Goal: Task Accomplishment & Management: Complete application form

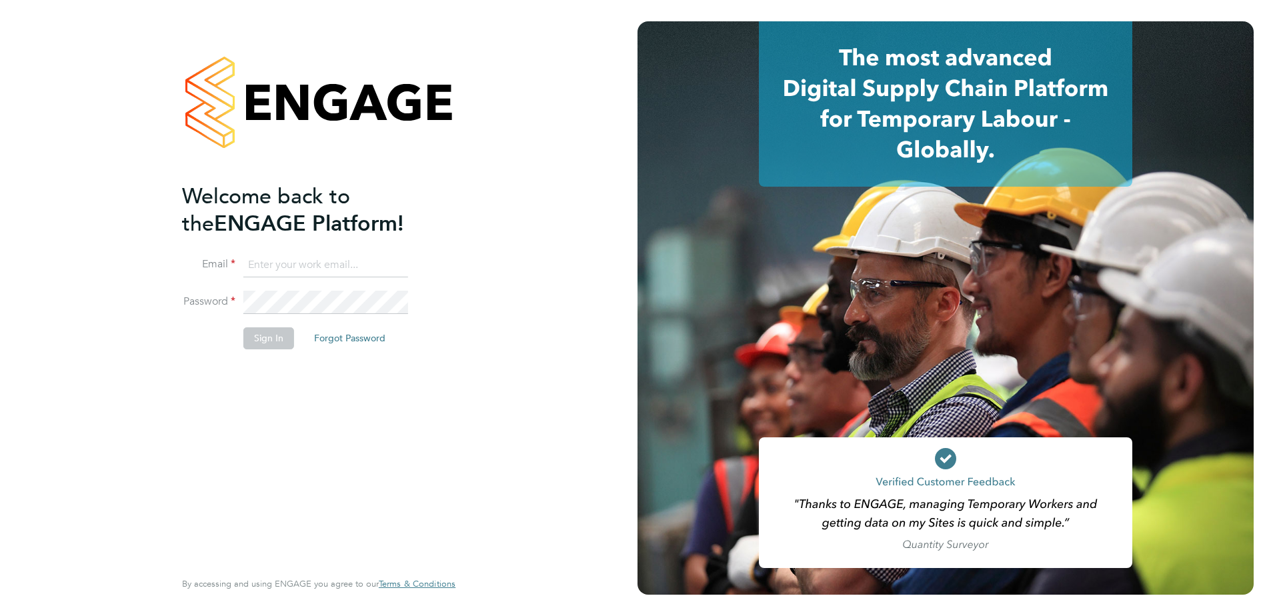
type input "[EMAIL_ADDRESS][DOMAIN_NAME]"
click at [259, 334] on button "Sign In" at bounding box center [268, 337] width 51 height 21
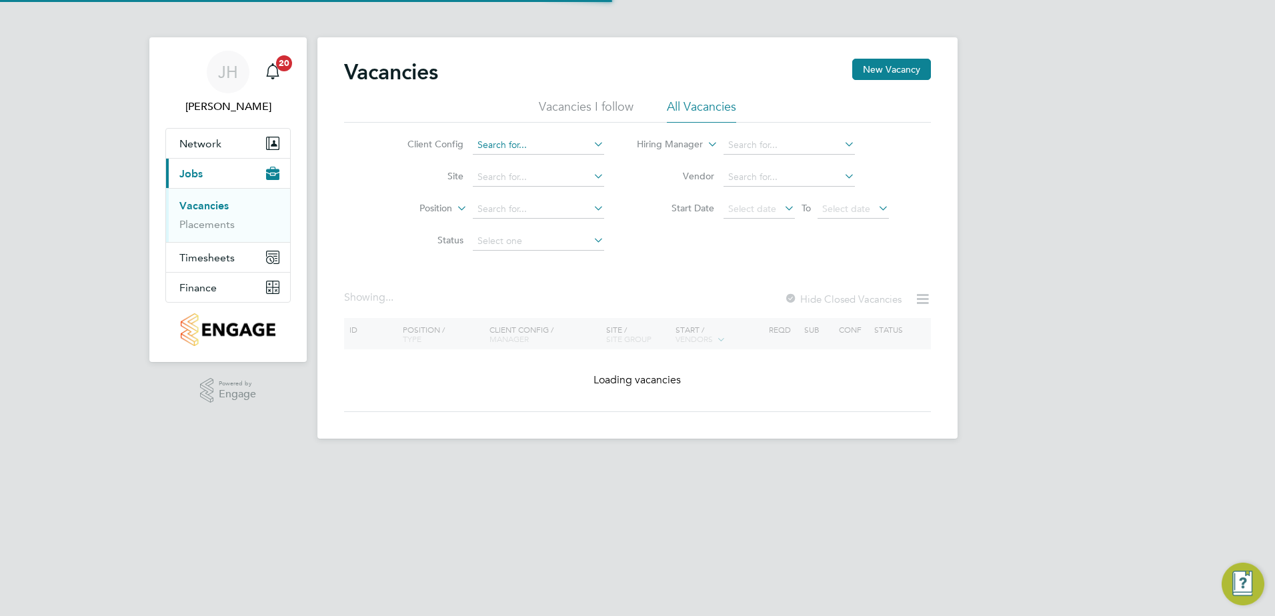
click at [566, 145] on input at bounding box center [538, 145] width 131 height 19
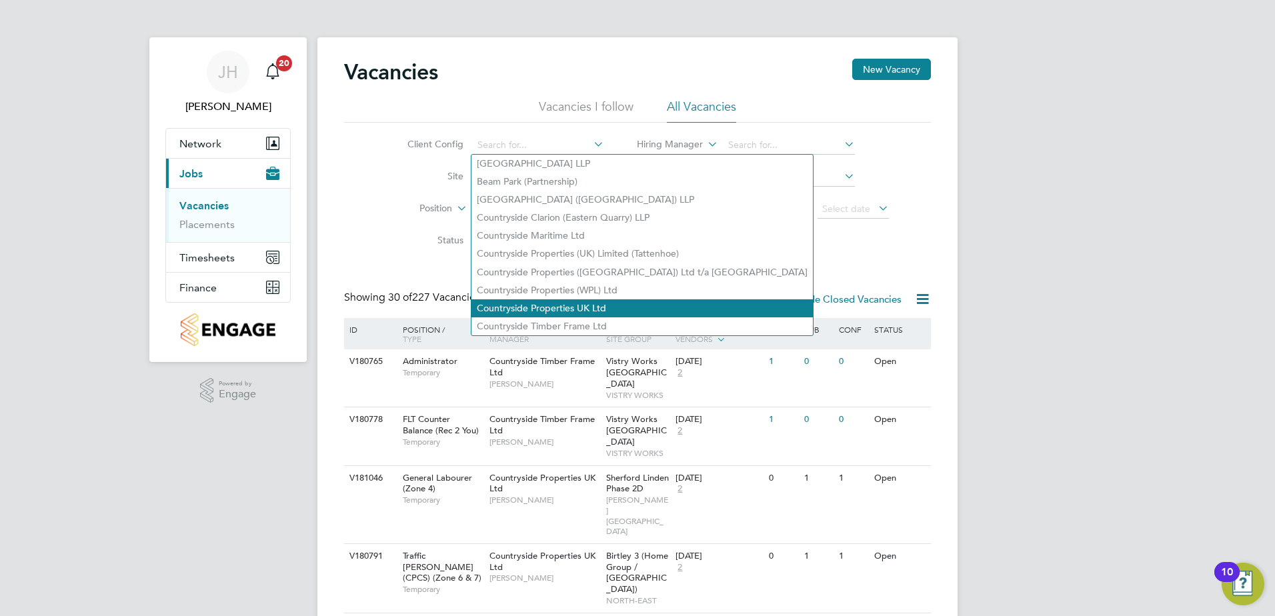
click at [604, 303] on li "Countryside Properties UK Ltd" at bounding box center [641, 308] width 341 height 18
type input "Countryside Properties UK Ltd"
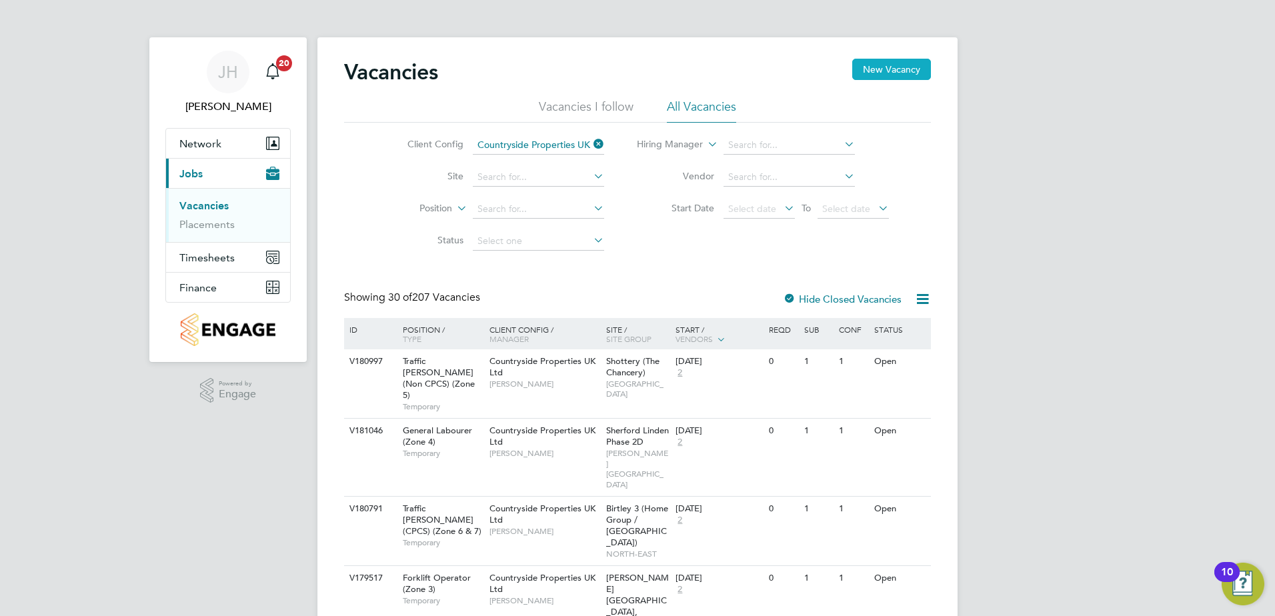
click at [879, 66] on button "New Vacancy" at bounding box center [891, 69] width 79 height 21
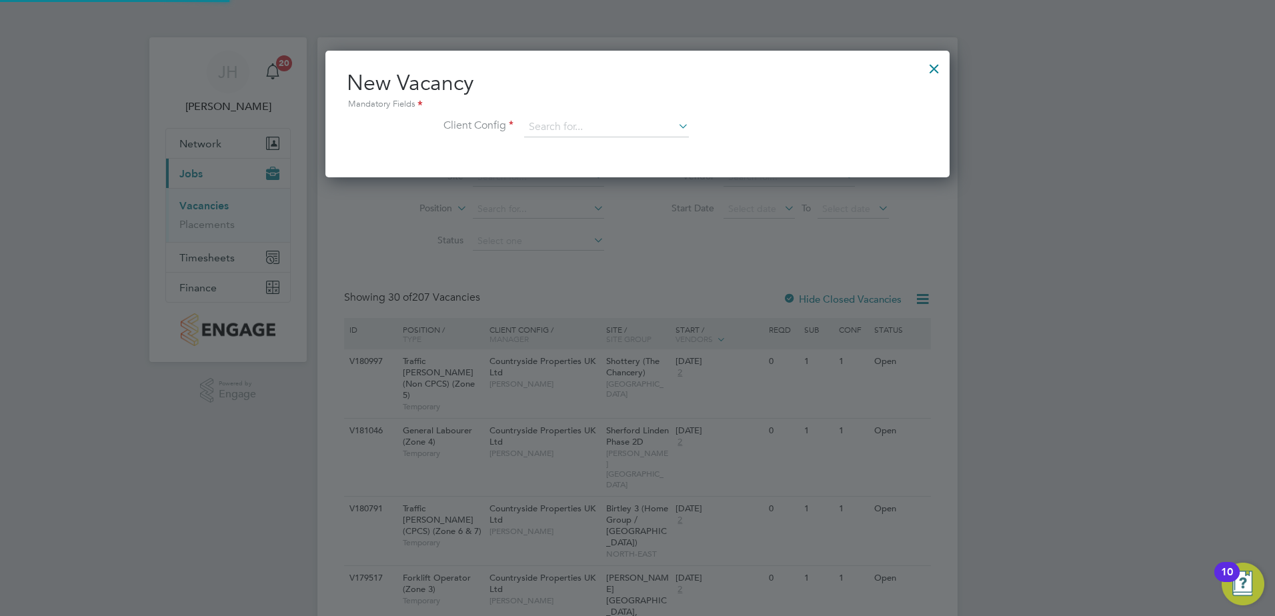
scroll to position [127, 625]
click at [632, 129] on input at bounding box center [606, 127] width 165 height 20
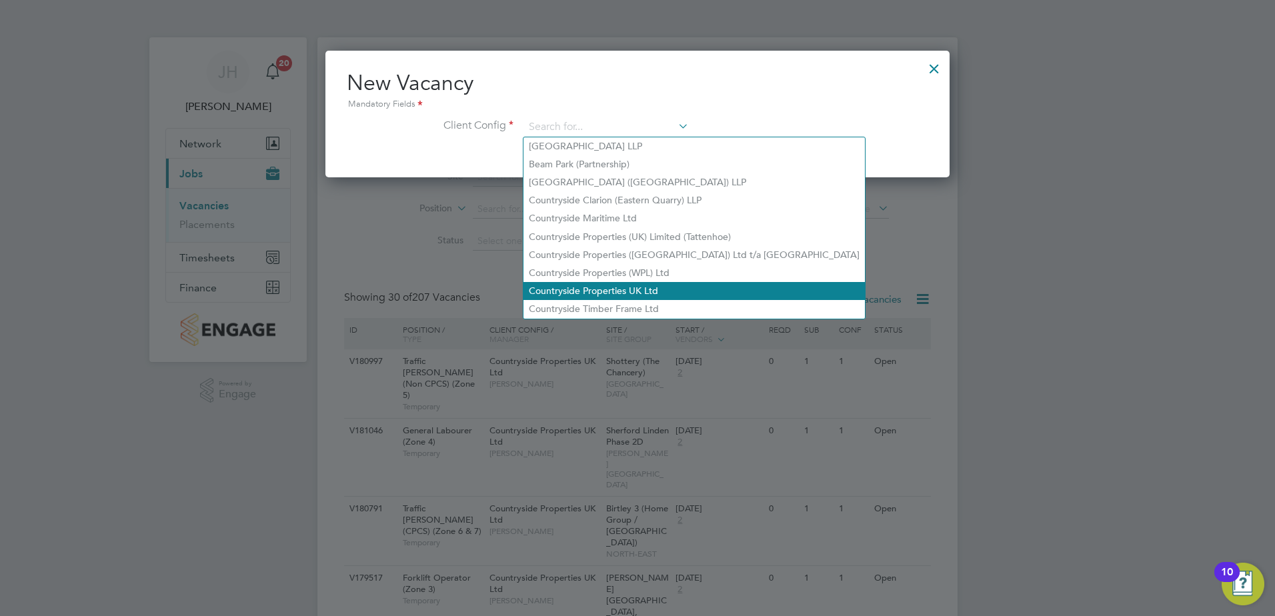
click at [648, 285] on li "Countryside Properties UK Ltd" at bounding box center [693, 291] width 341 height 18
type input "Countryside Properties UK Ltd"
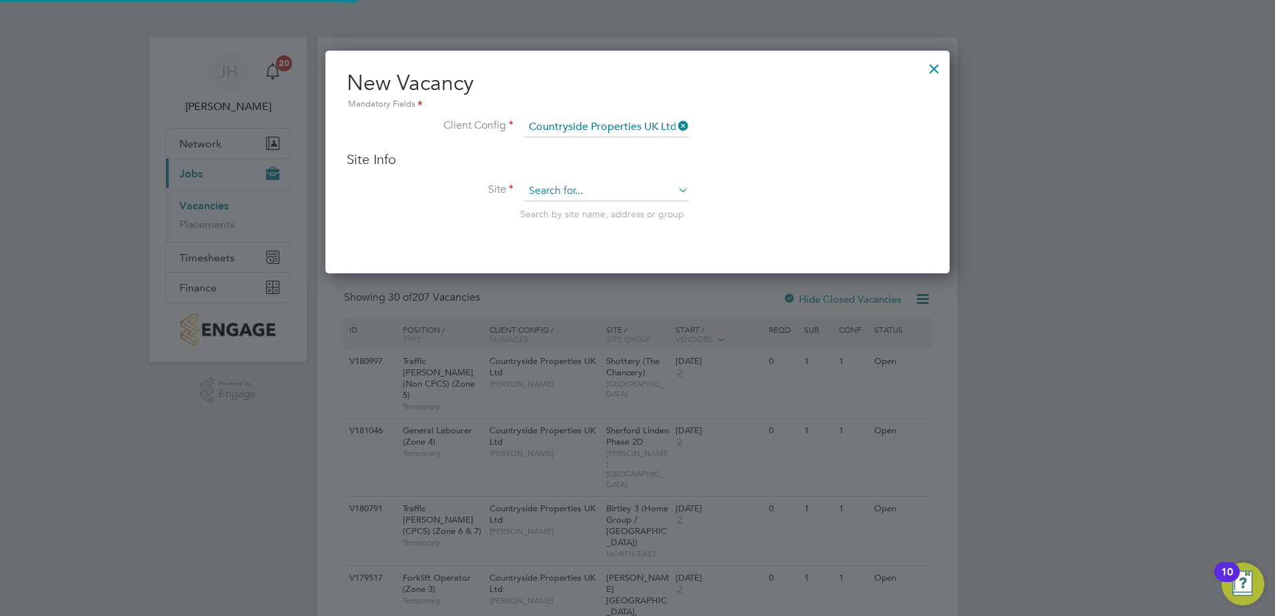
click at [594, 187] on input at bounding box center [606, 191] width 165 height 20
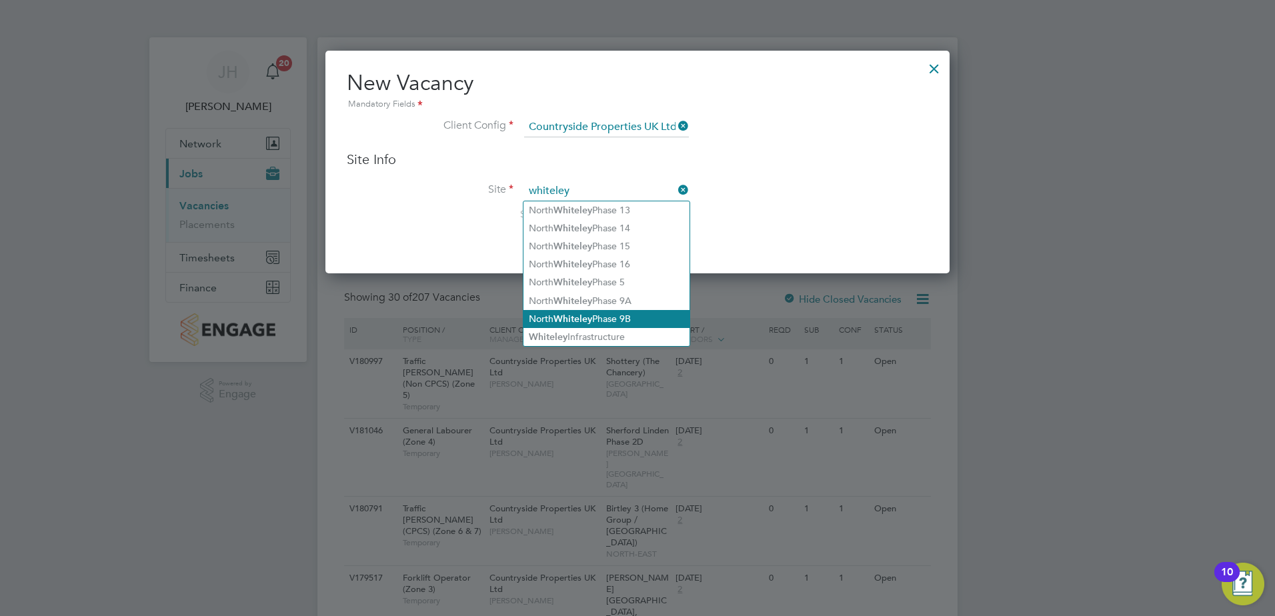
click at [629, 310] on li "North Whiteley Phase 9B" at bounding box center [606, 319] width 166 height 18
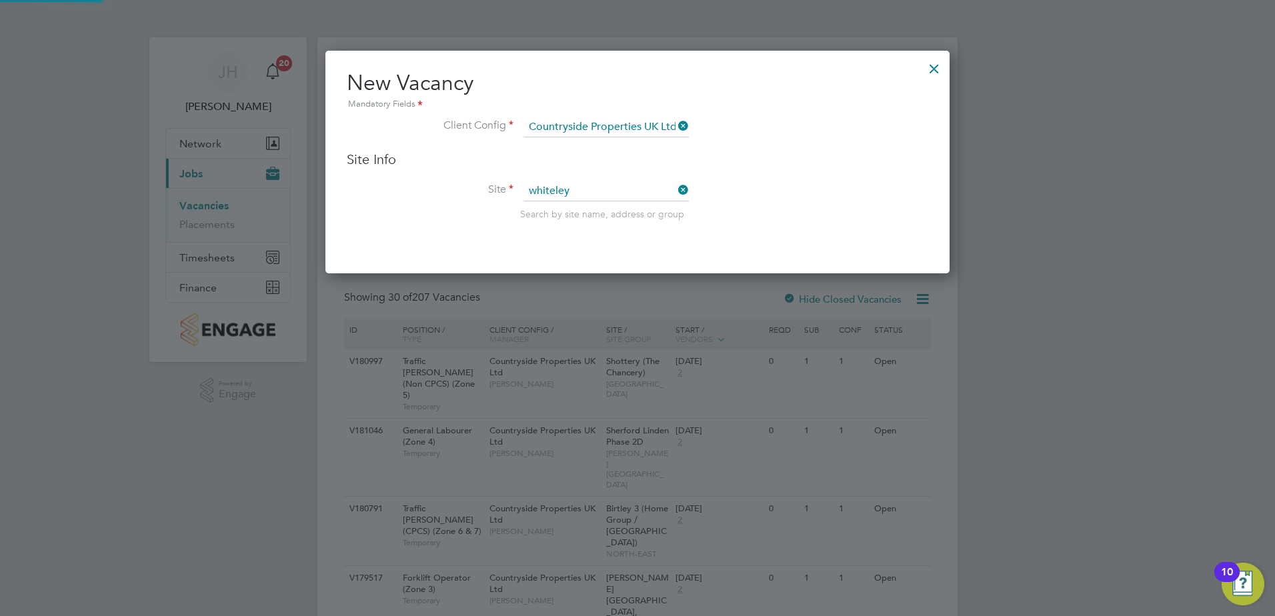
type input "North Whiteley Phase 9B"
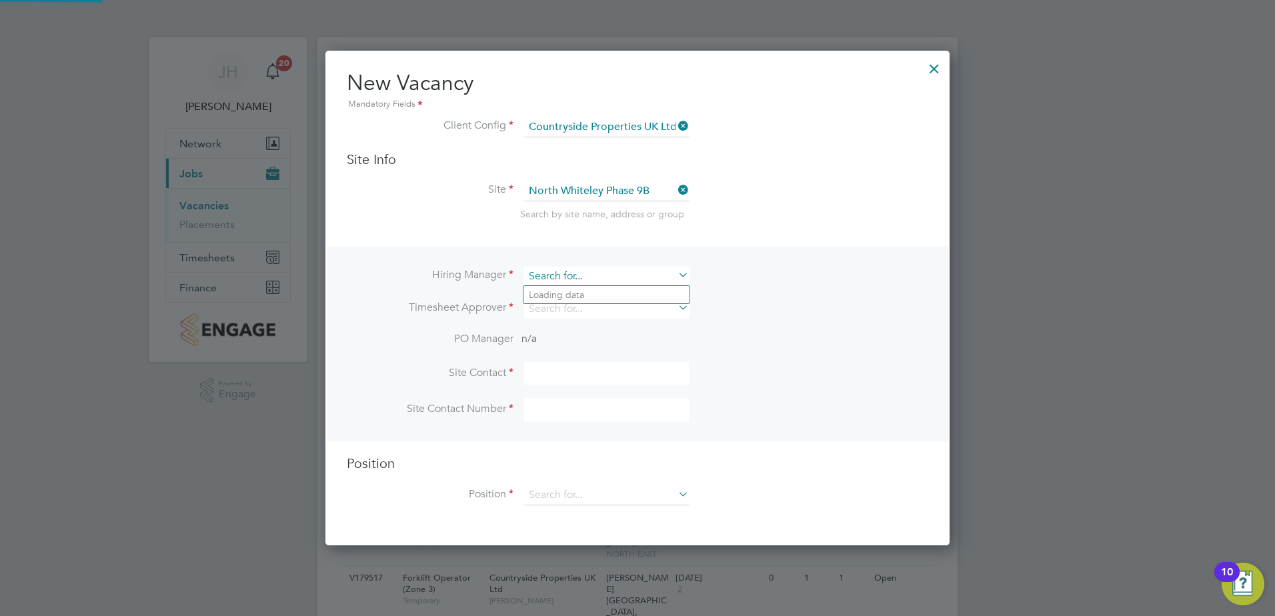
click at [592, 272] on input at bounding box center [606, 276] width 165 height 19
click at [585, 292] on li "[PERSON_NAME]" at bounding box center [606, 295] width 166 height 18
type input "[PERSON_NAME]"
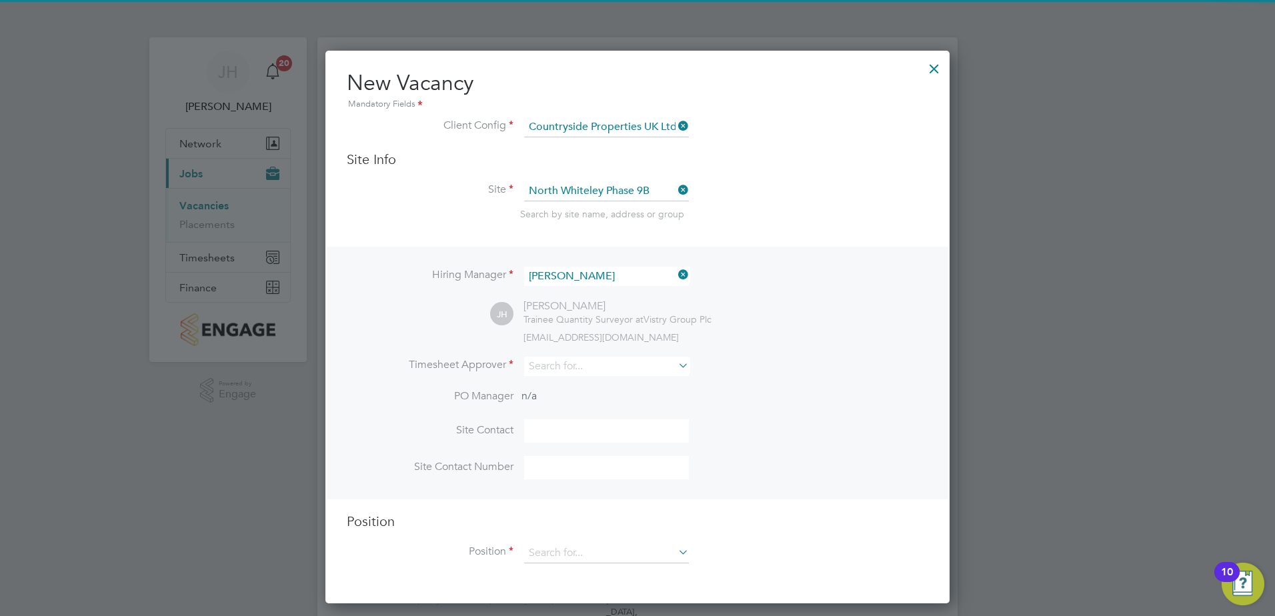
scroll to position [554, 625]
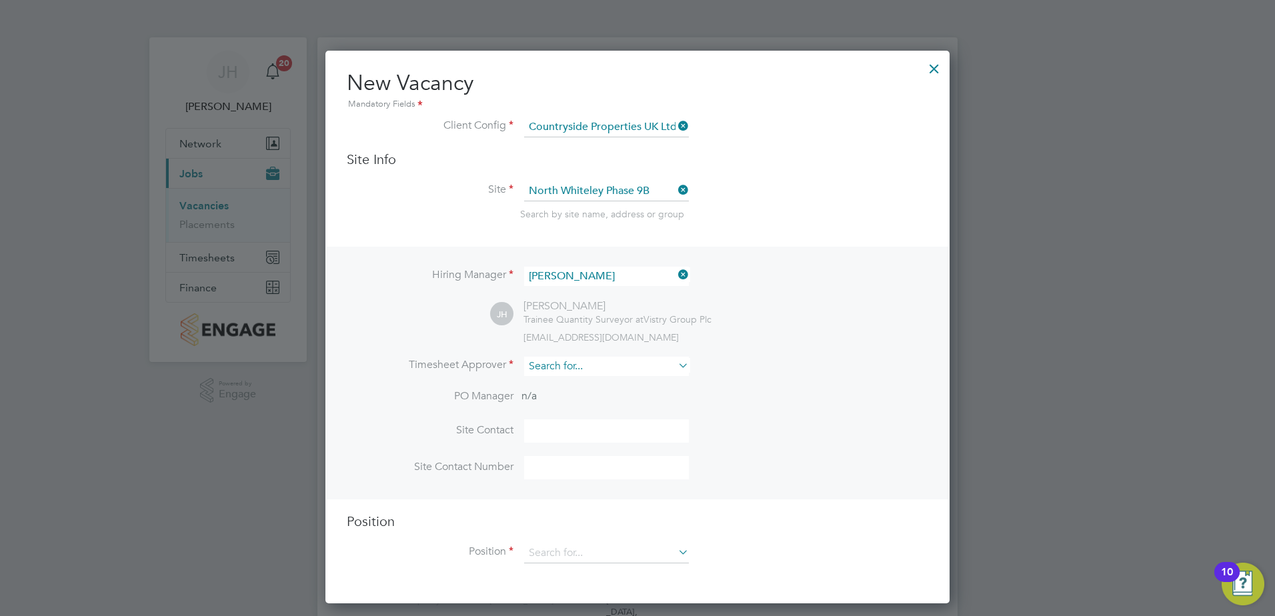
click at [589, 367] on input at bounding box center [606, 366] width 165 height 19
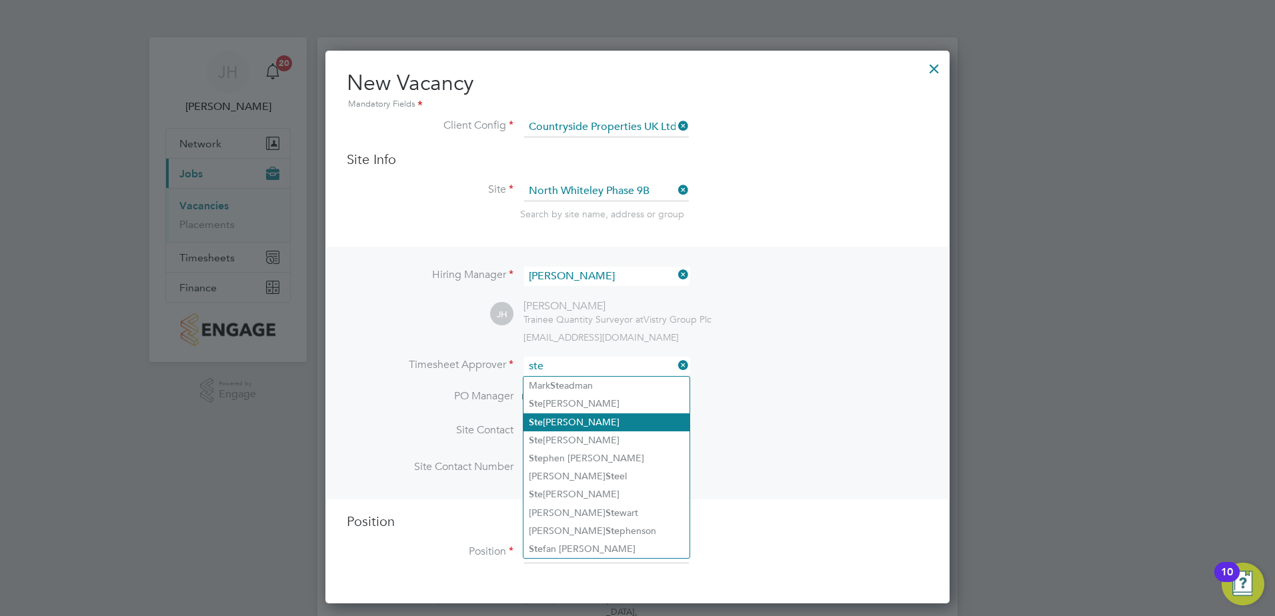
click at [614, 417] on li "Ste phen [PERSON_NAME]" at bounding box center [606, 422] width 166 height 18
type input "[PERSON_NAME]"
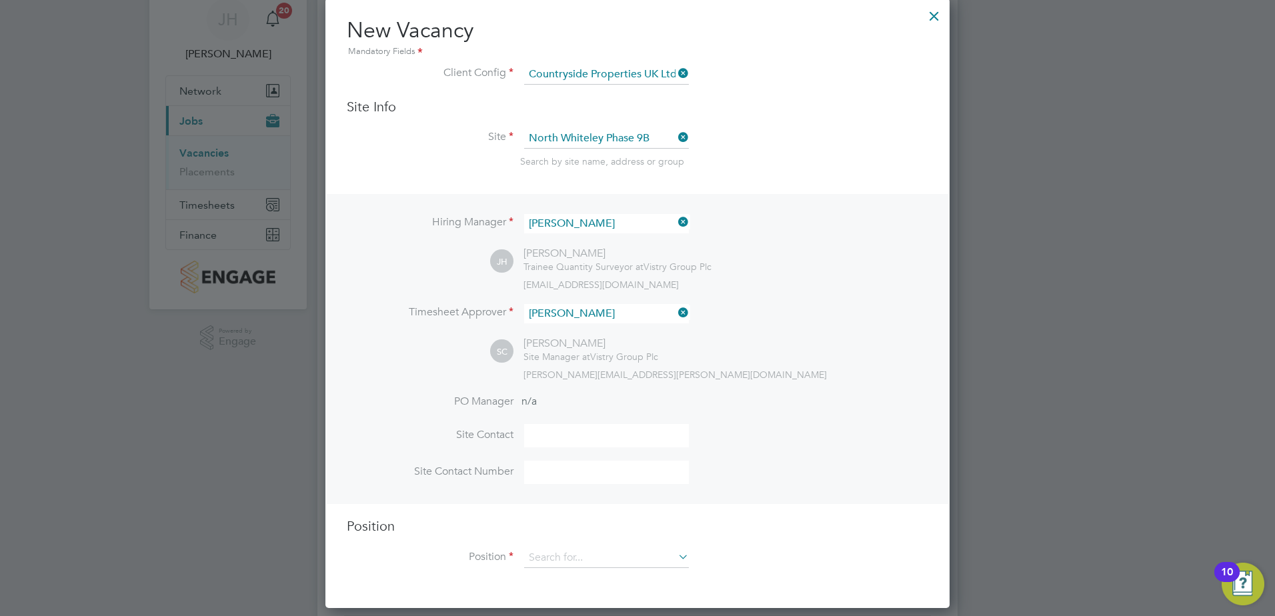
scroll to position [133, 0]
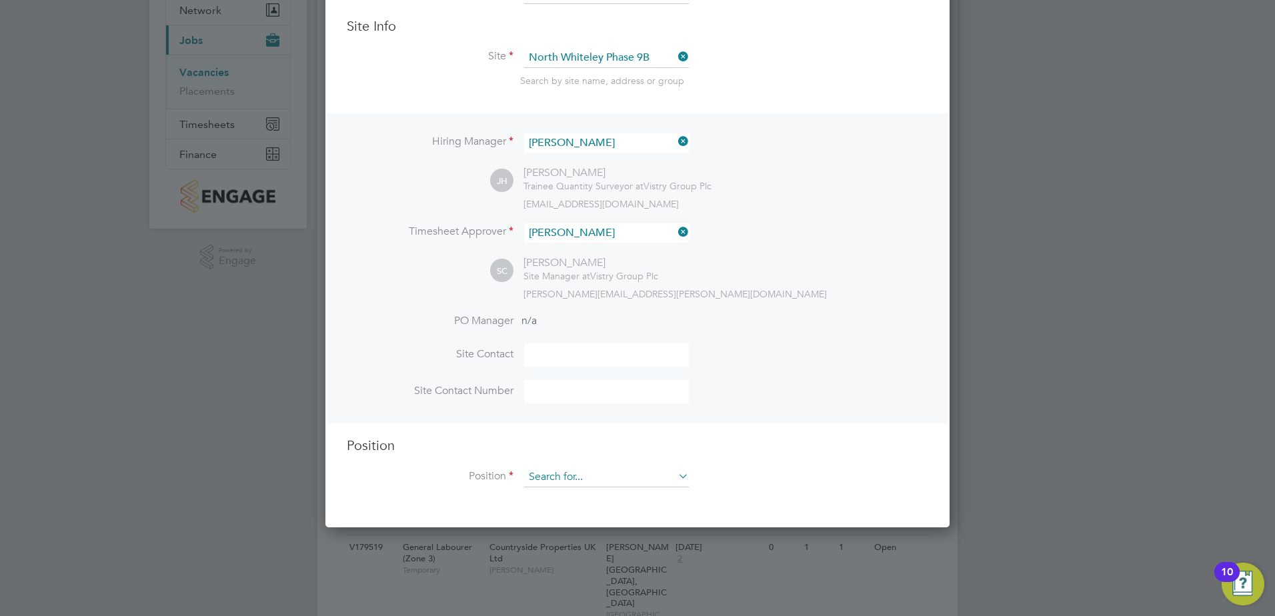
click at [596, 478] on input at bounding box center [606, 477] width 165 height 20
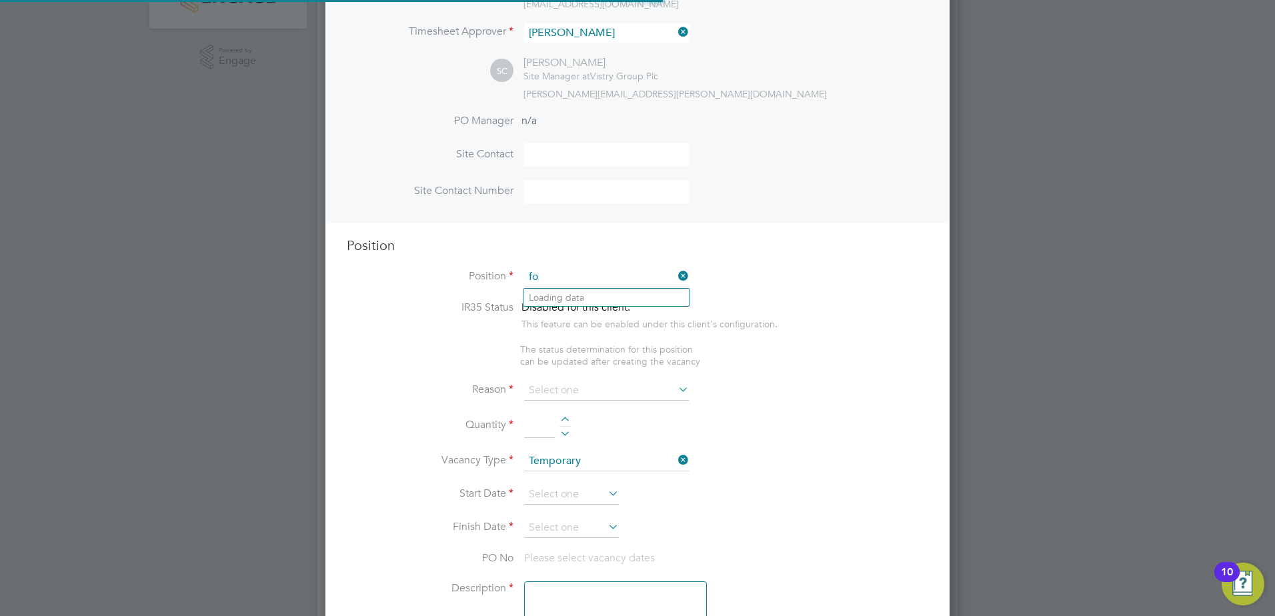
scroll to position [1917, 625]
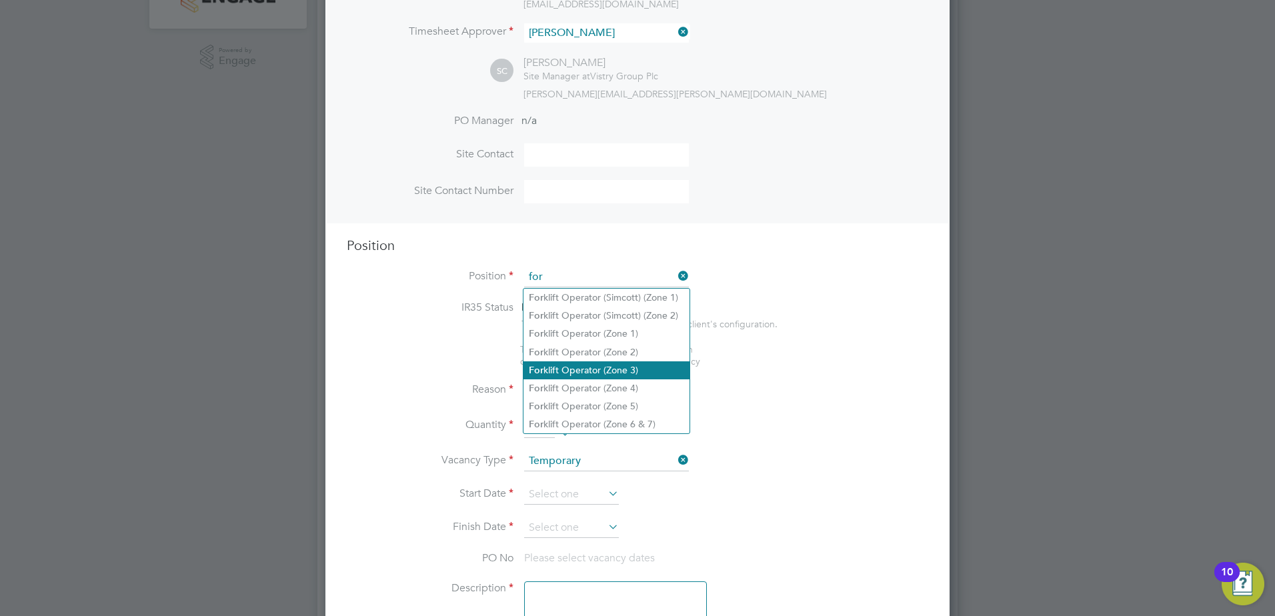
click at [655, 365] on li "For klift Operator (Zone 3)" at bounding box center [606, 370] width 166 height 18
type input "Forklift Operator (Zone 3)"
type textarea "• Operate construction machinery • Delivering large quantities of materials to …"
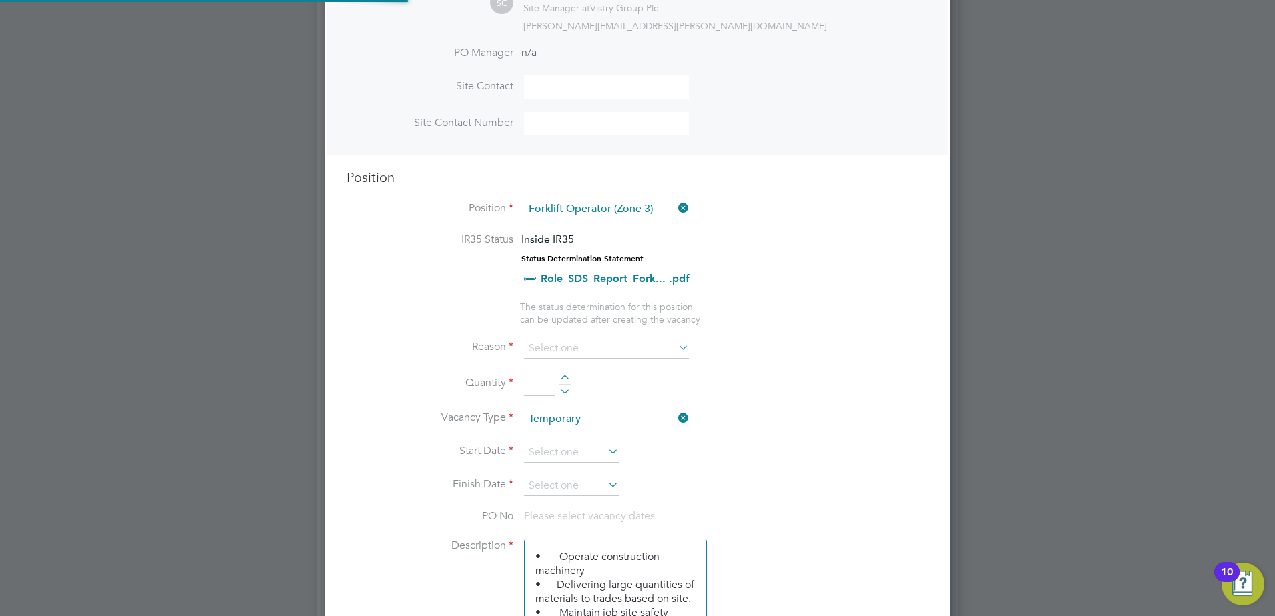
scroll to position [467, 0]
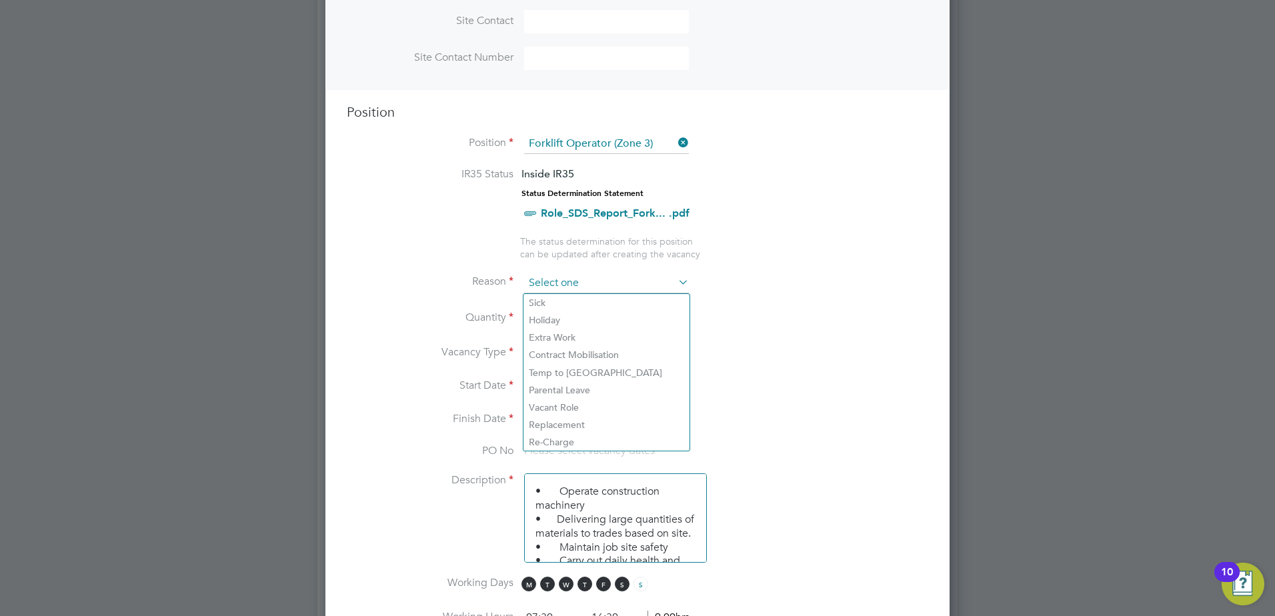
click at [592, 283] on input at bounding box center [606, 283] width 165 height 20
click at [567, 317] on li "Holiday" at bounding box center [606, 319] width 166 height 17
type input "Holiday"
click at [566, 308] on li "Quantity" at bounding box center [638, 325] width 582 height 37
click at [567, 309] on div at bounding box center [565, 313] width 11 height 9
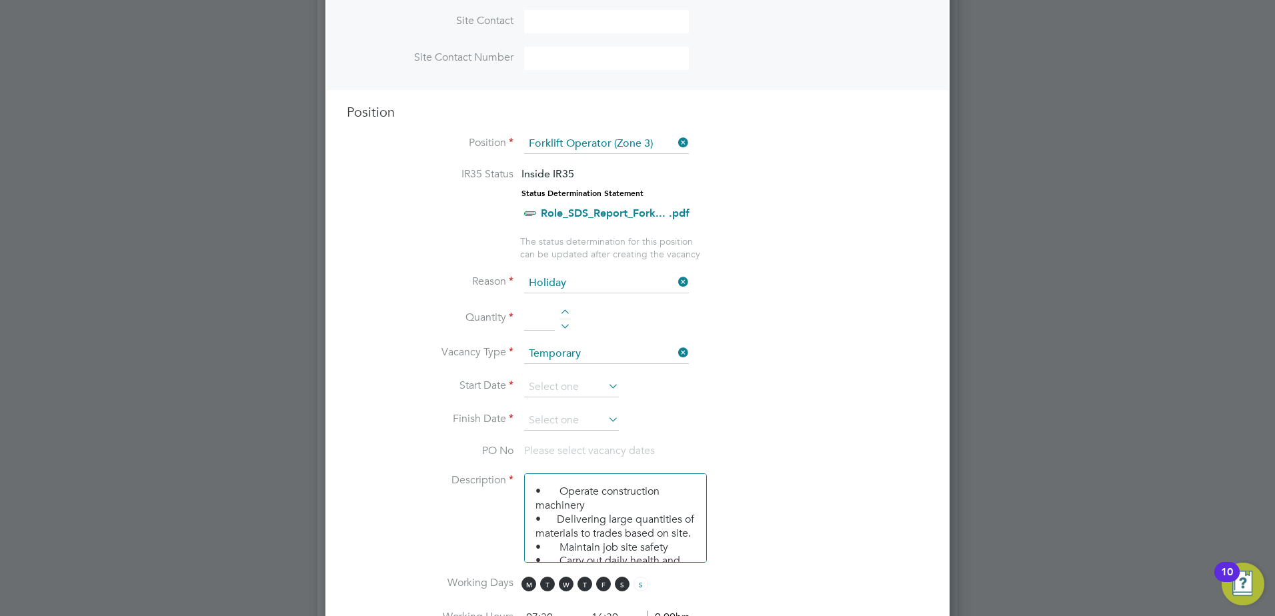
type input "1"
click at [589, 383] on input at bounding box center [571, 387] width 95 height 20
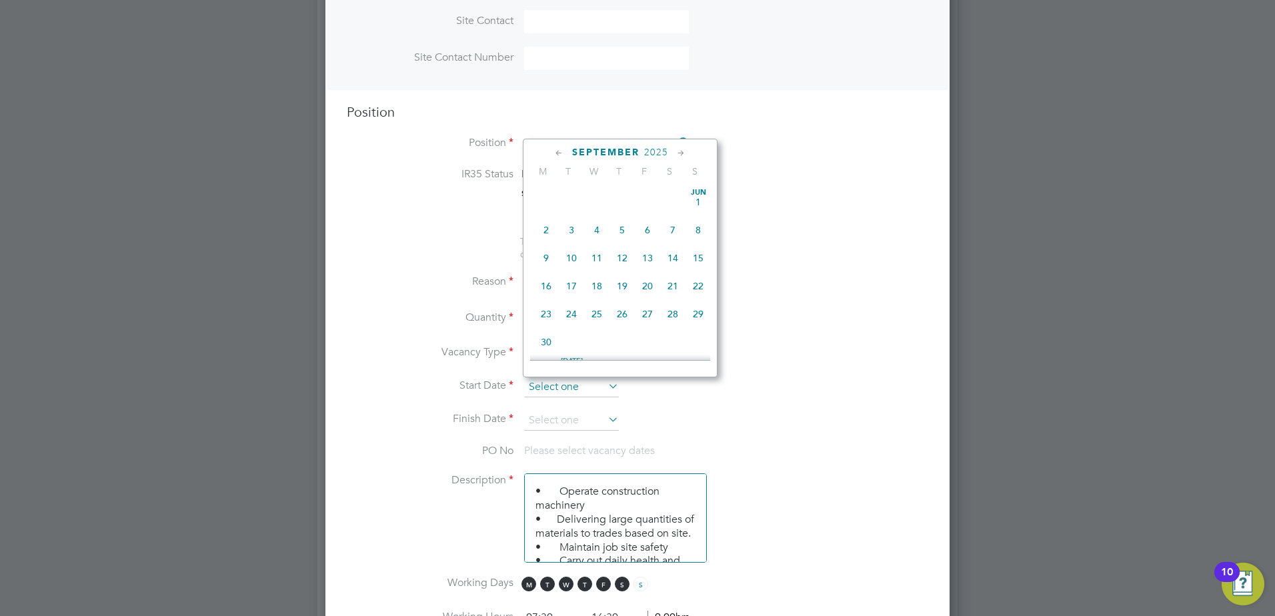
scroll to position [491, 0]
click at [549, 286] on span "29" at bounding box center [546, 273] width 25 height 25
type input "[DATE]"
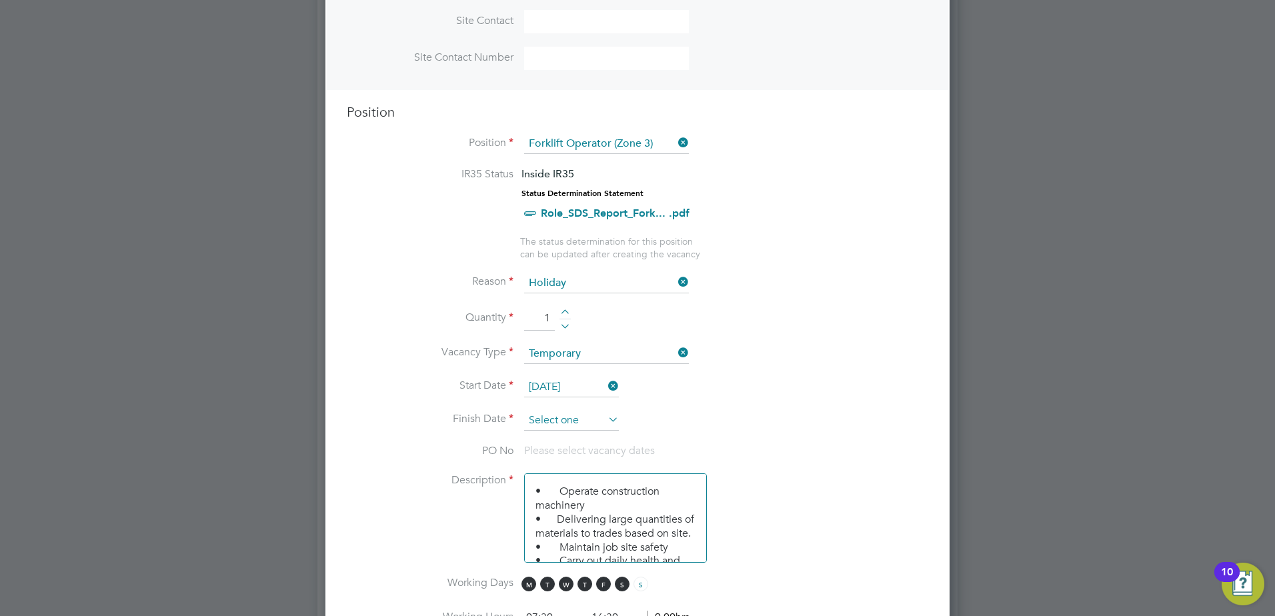
click at [559, 419] on input at bounding box center [571, 421] width 95 height 20
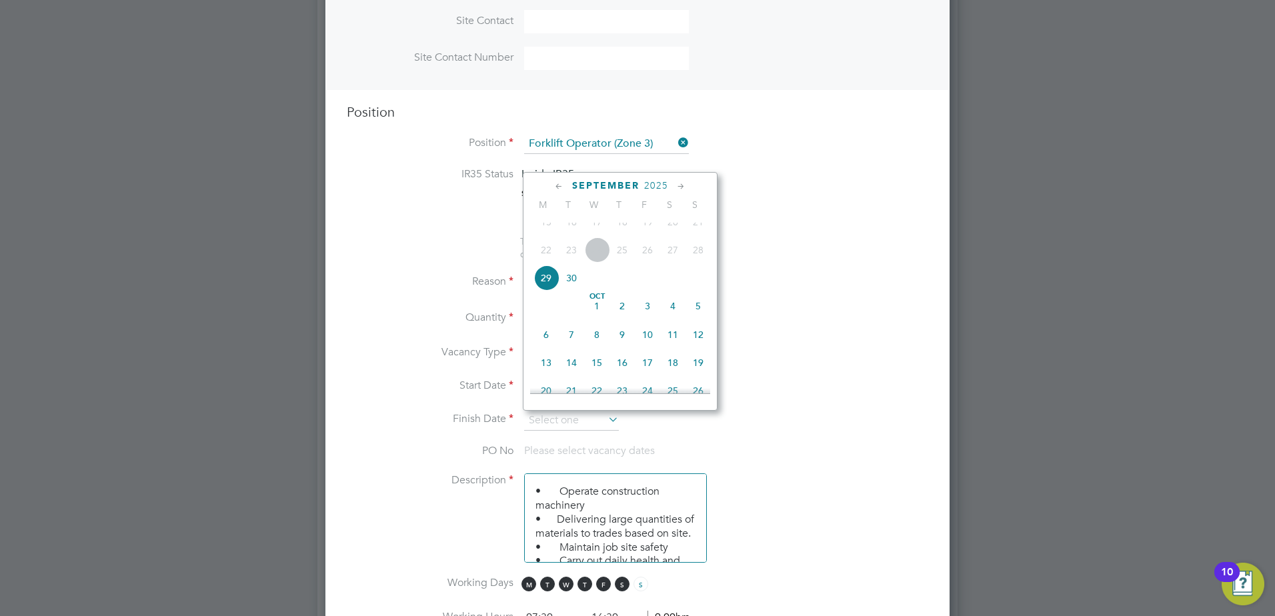
click at [702, 319] on span "5" at bounding box center [698, 305] width 25 height 25
type input "[DATE]"
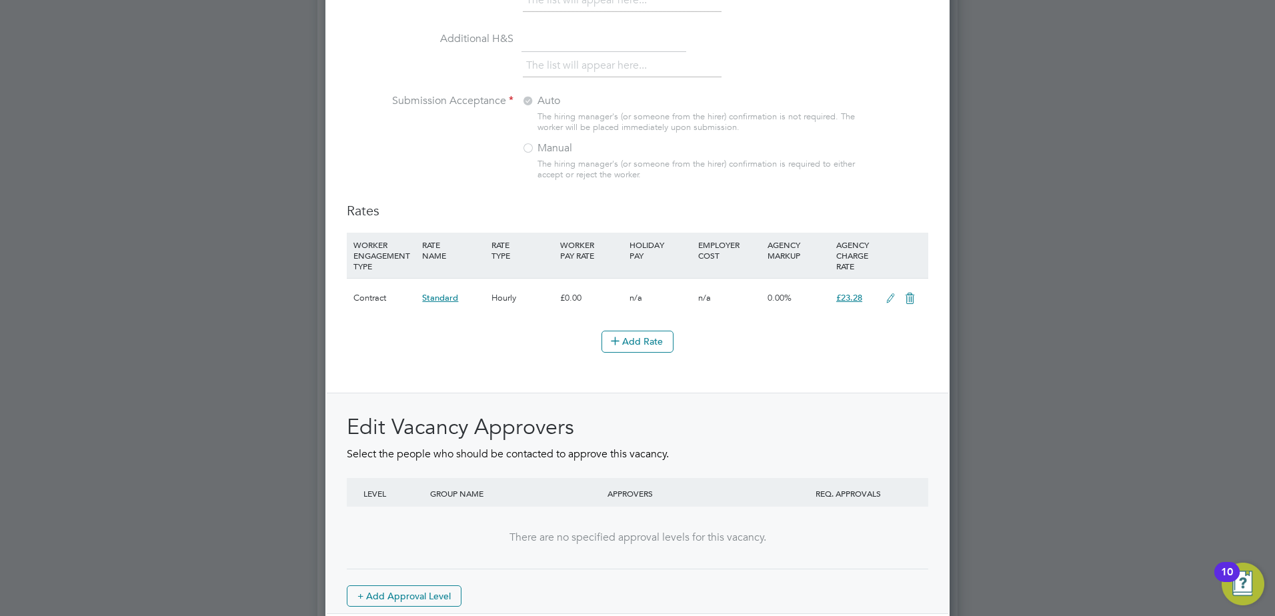
scroll to position [0, 0]
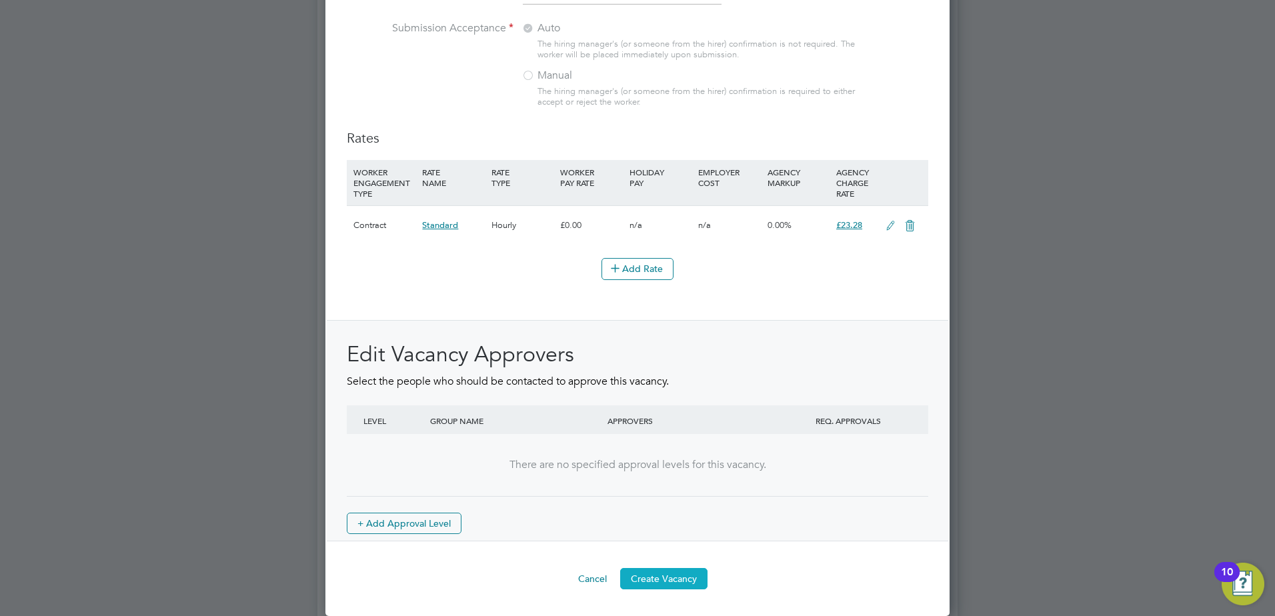
click at [693, 575] on button "Create Vacancy" at bounding box center [663, 578] width 87 height 21
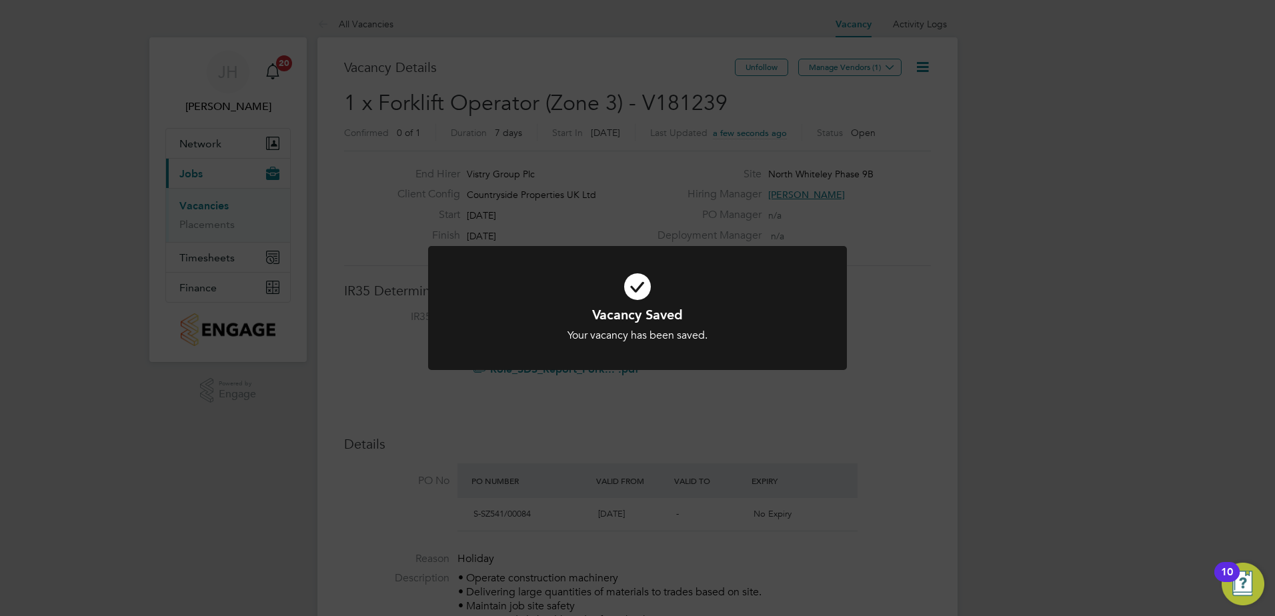
click at [884, 380] on div "Vacancy Saved Your vacancy has been saved. Cancel Okay" at bounding box center [637, 308] width 1275 height 616
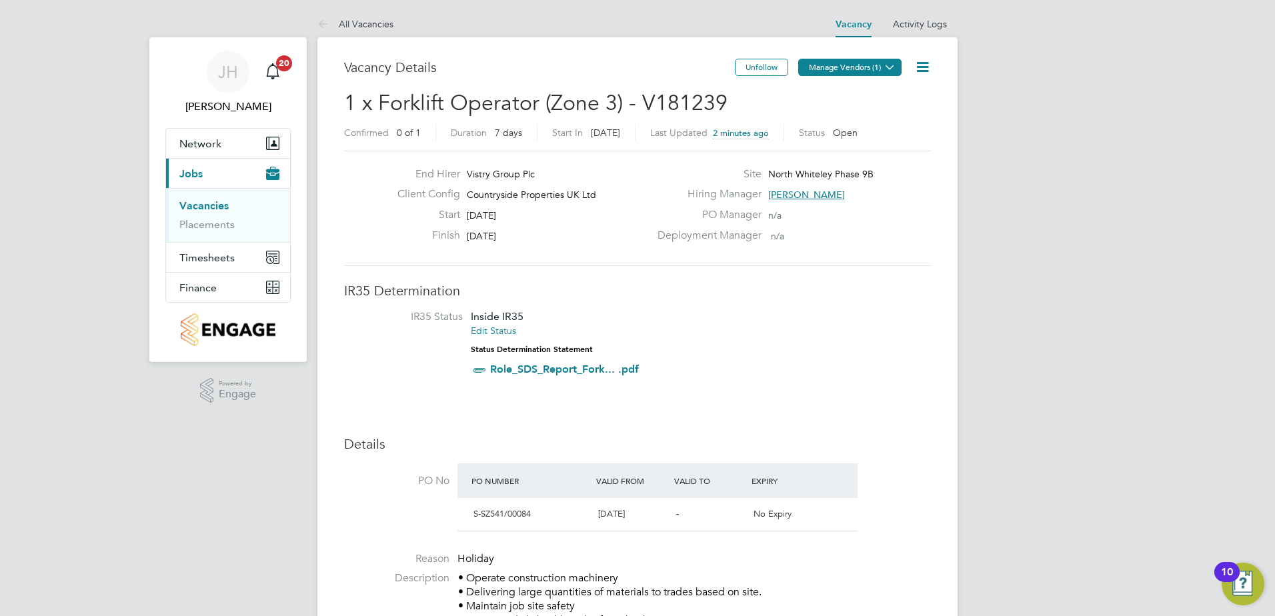
click at [895, 70] on icon at bounding box center [890, 67] width 10 height 10
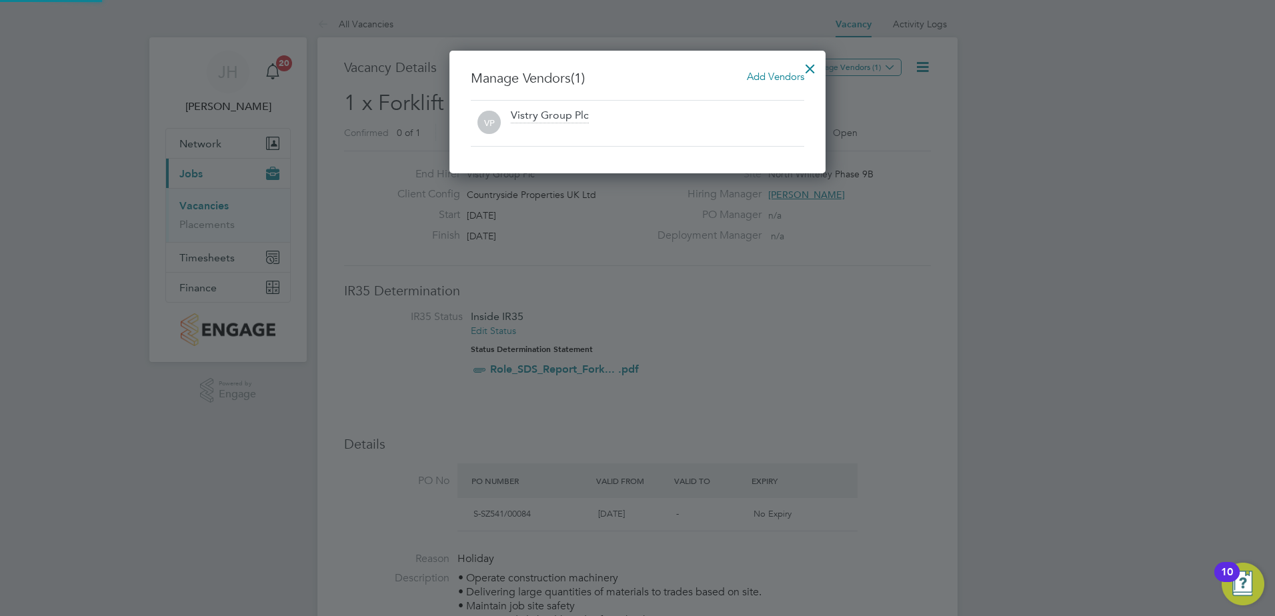
scroll to position [123, 377]
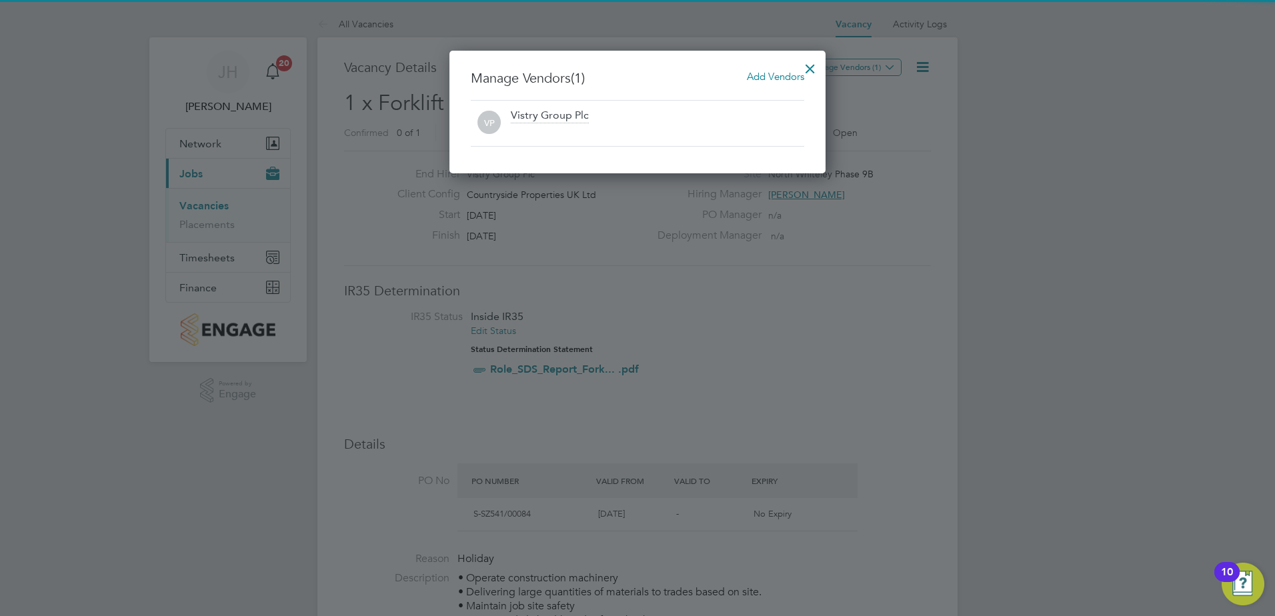
click at [786, 80] on span "Add Vendors" at bounding box center [775, 76] width 57 height 13
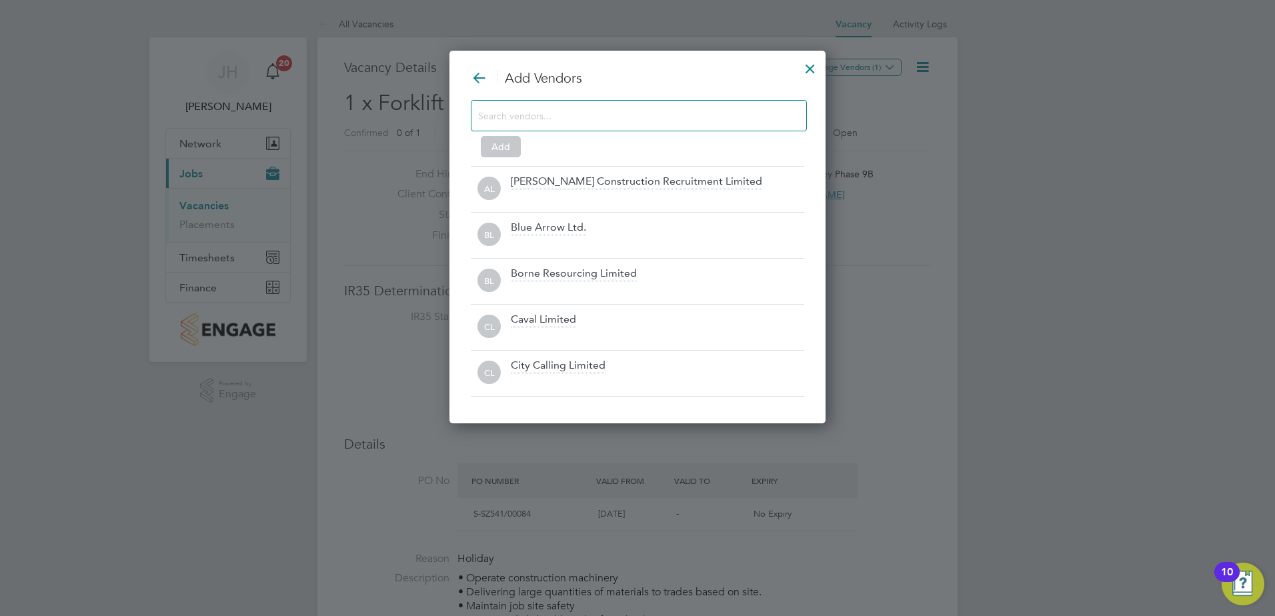
scroll to position [374, 377]
click at [620, 123] on input at bounding box center [628, 115] width 300 height 17
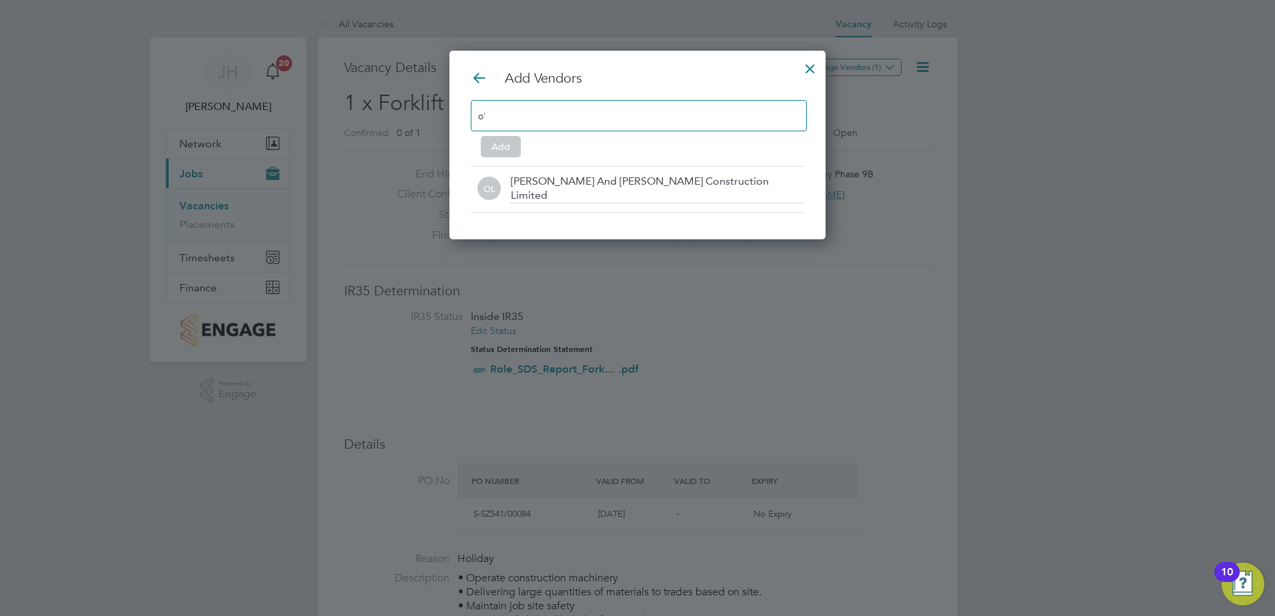
scroll to position [190, 377]
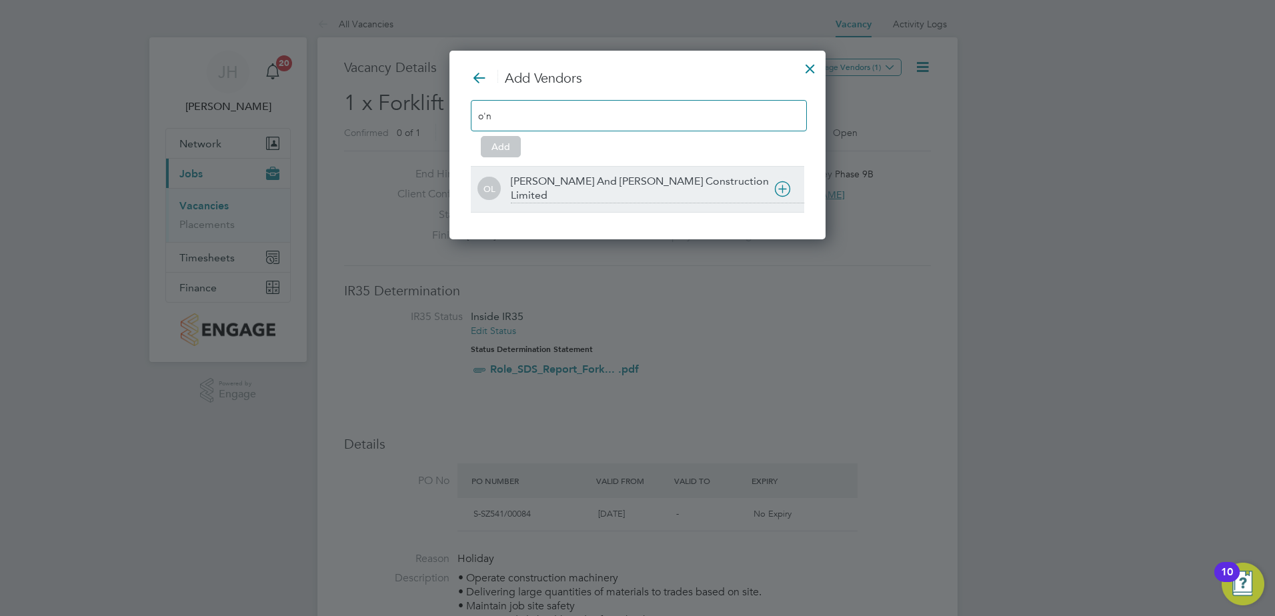
type input "o'n"
click at [655, 205] on div at bounding box center [657, 211] width 293 height 13
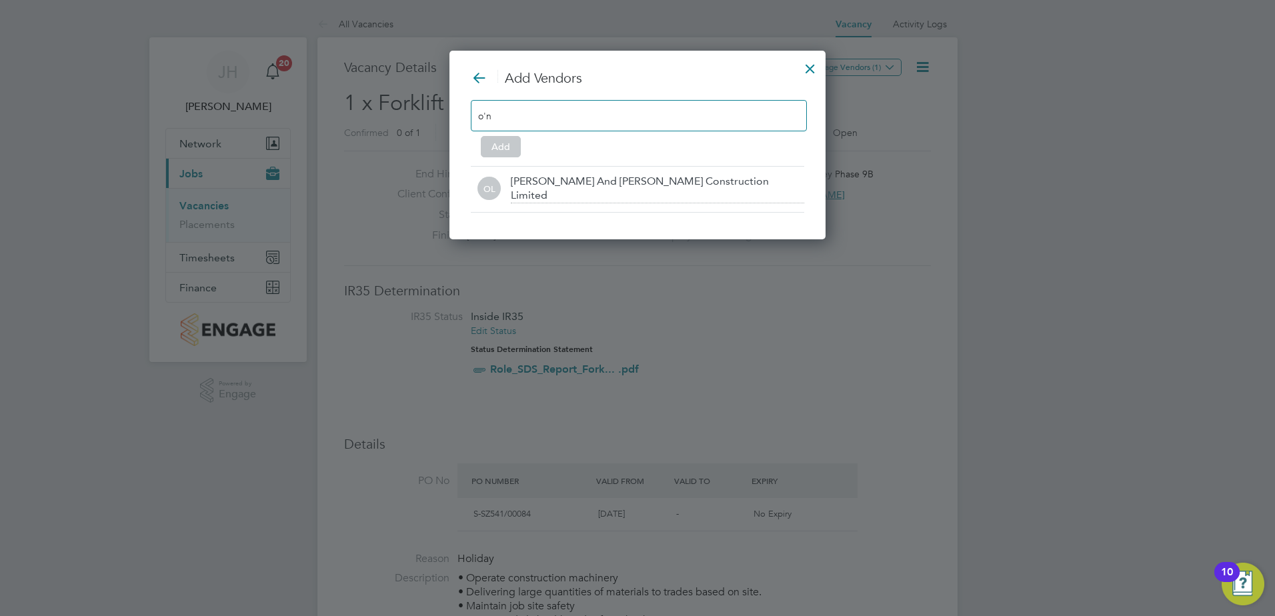
scroll to position [144, 399]
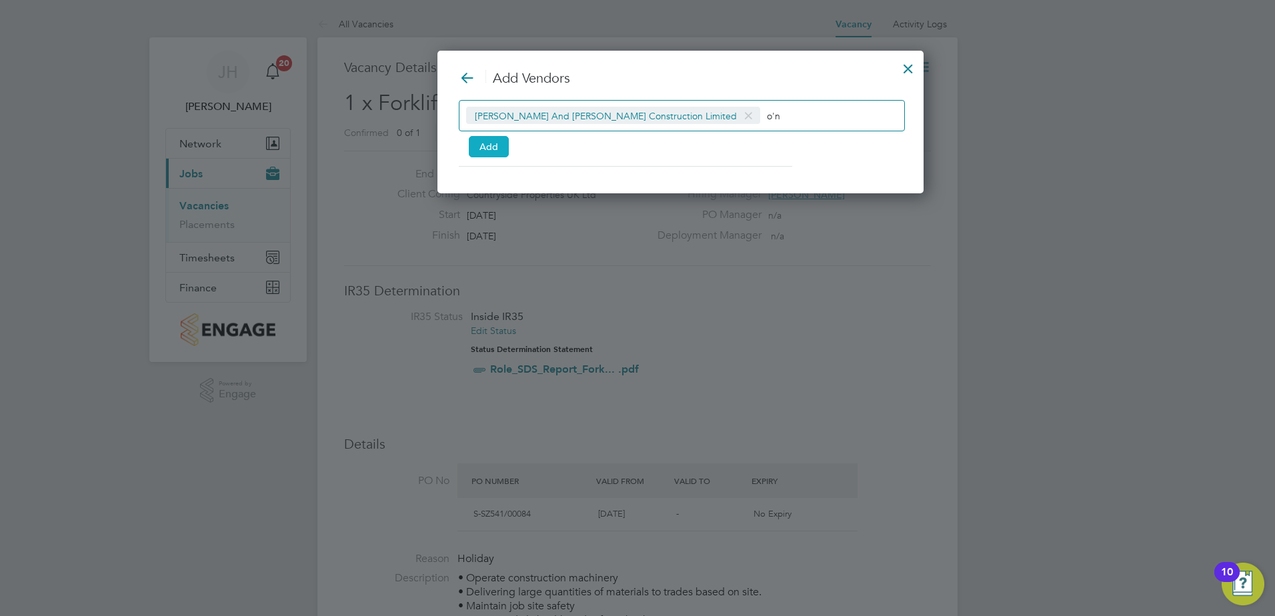
click at [489, 139] on button "Add" at bounding box center [489, 146] width 40 height 21
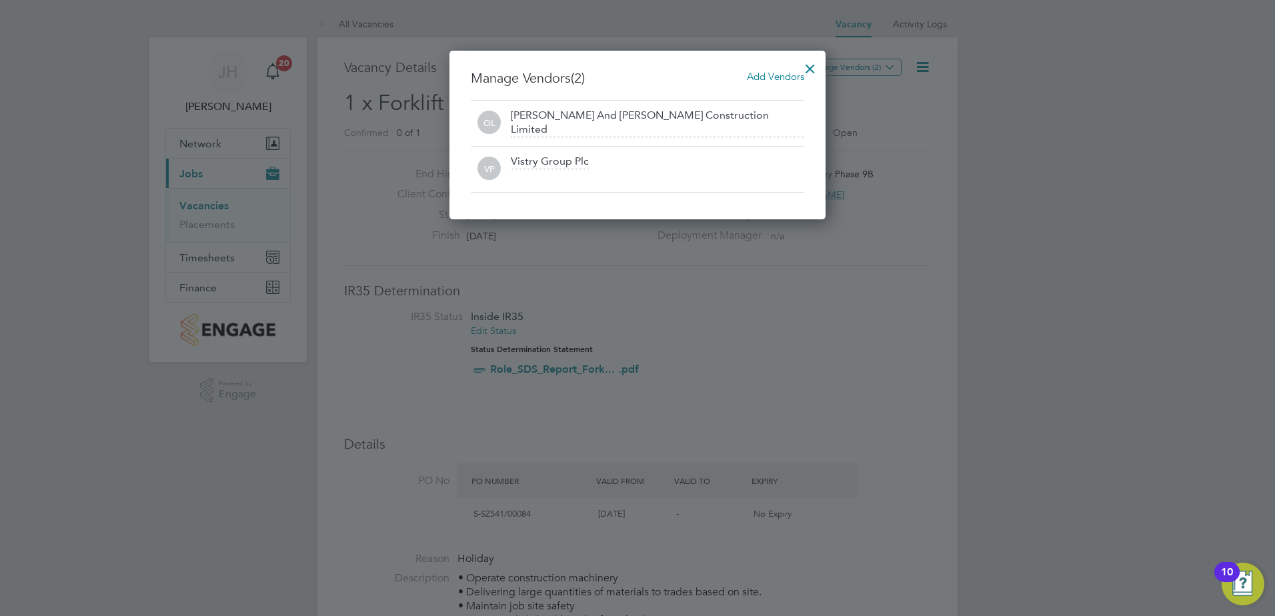
click at [811, 68] on div at bounding box center [810, 65] width 24 height 24
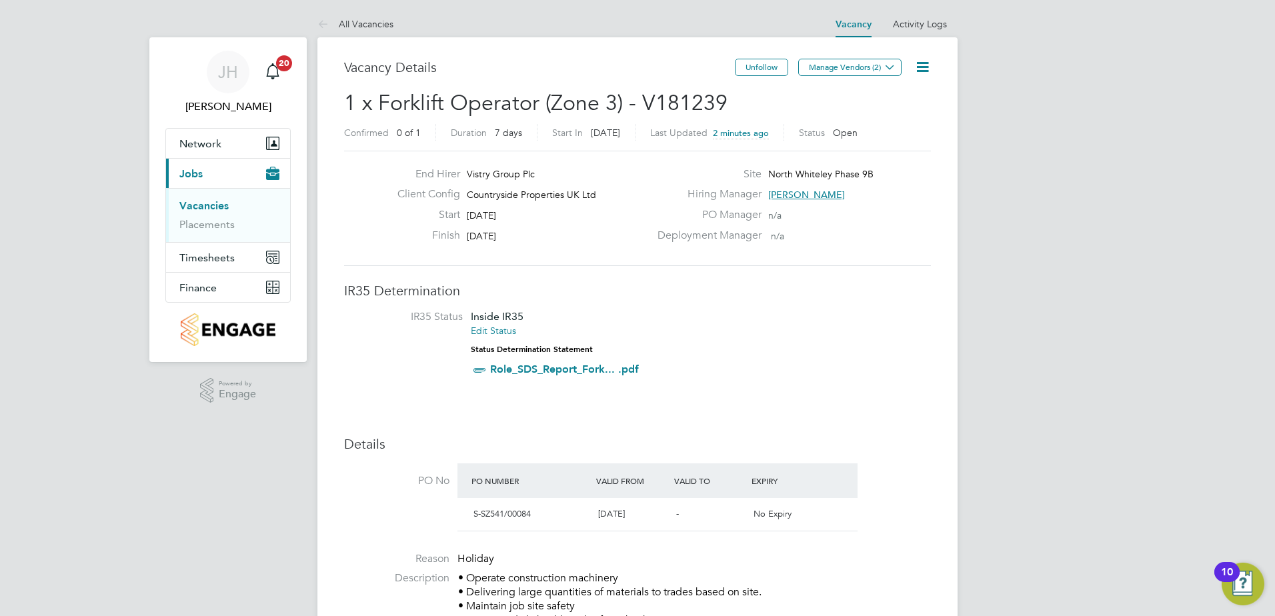
click at [206, 205] on link "Vacancies" at bounding box center [203, 205] width 49 height 13
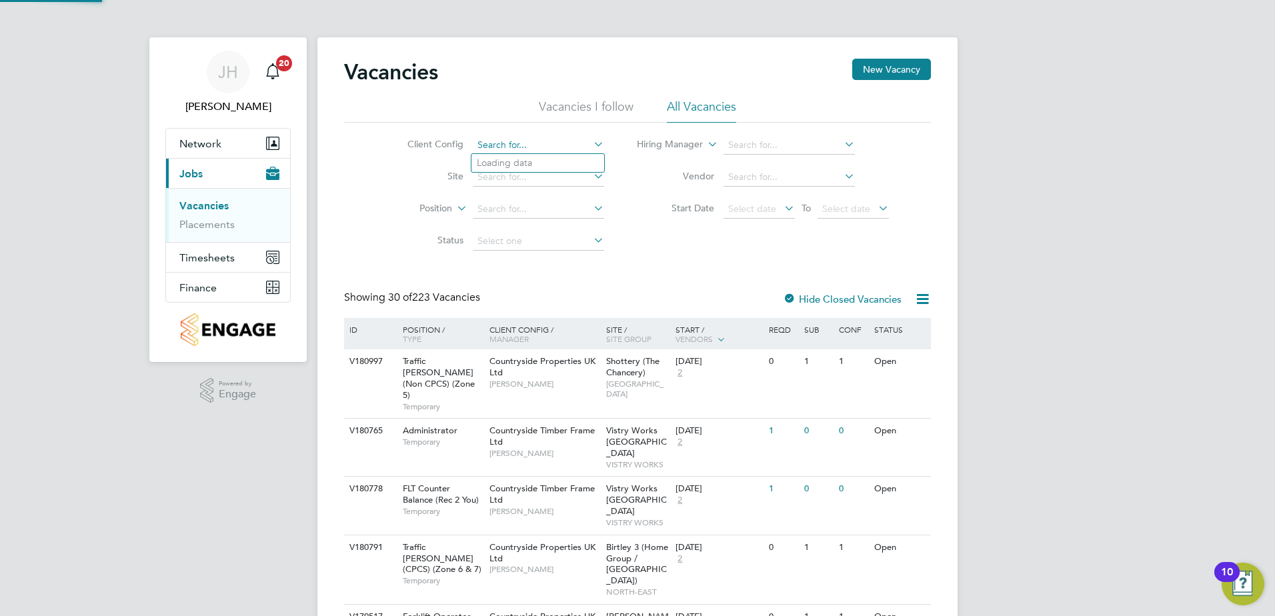
click at [535, 147] on input at bounding box center [538, 145] width 131 height 19
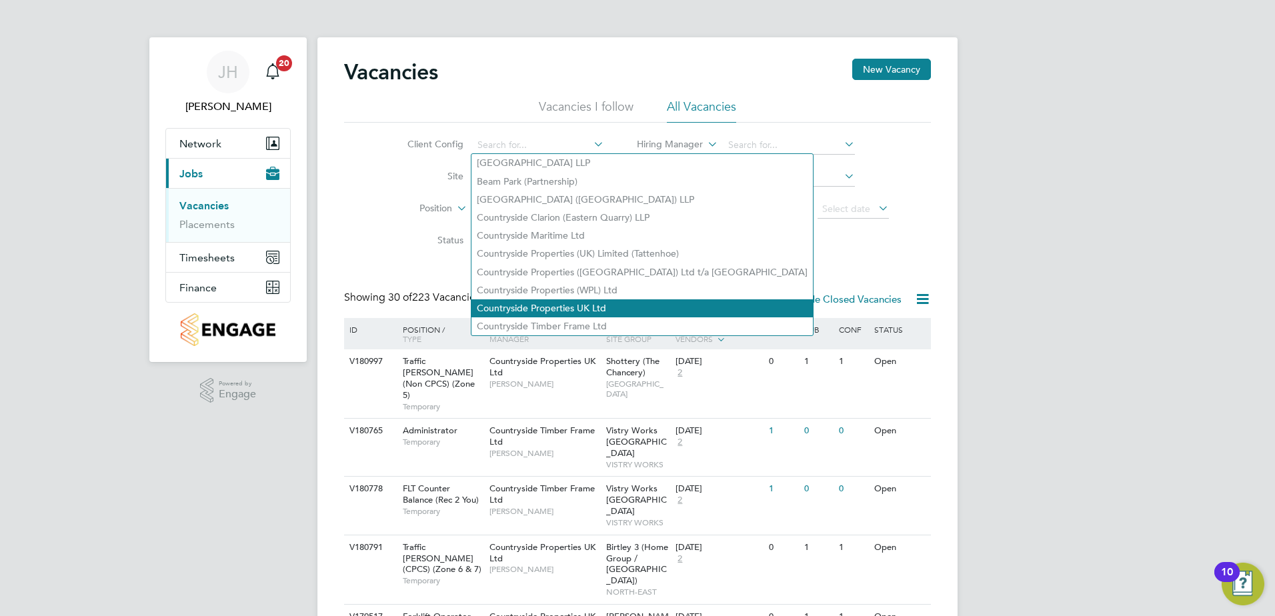
click at [605, 299] on li "Countryside Properties UK Ltd" at bounding box center [641, 308] width 341 height 18
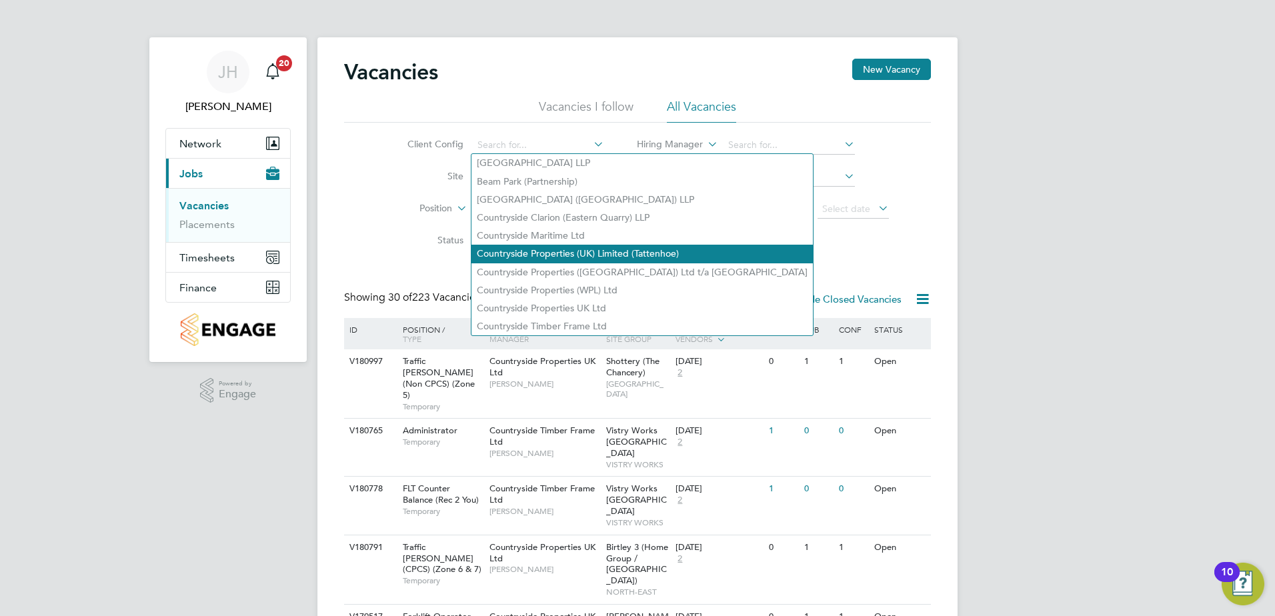
type input "Countryside Properties UK Ltd"
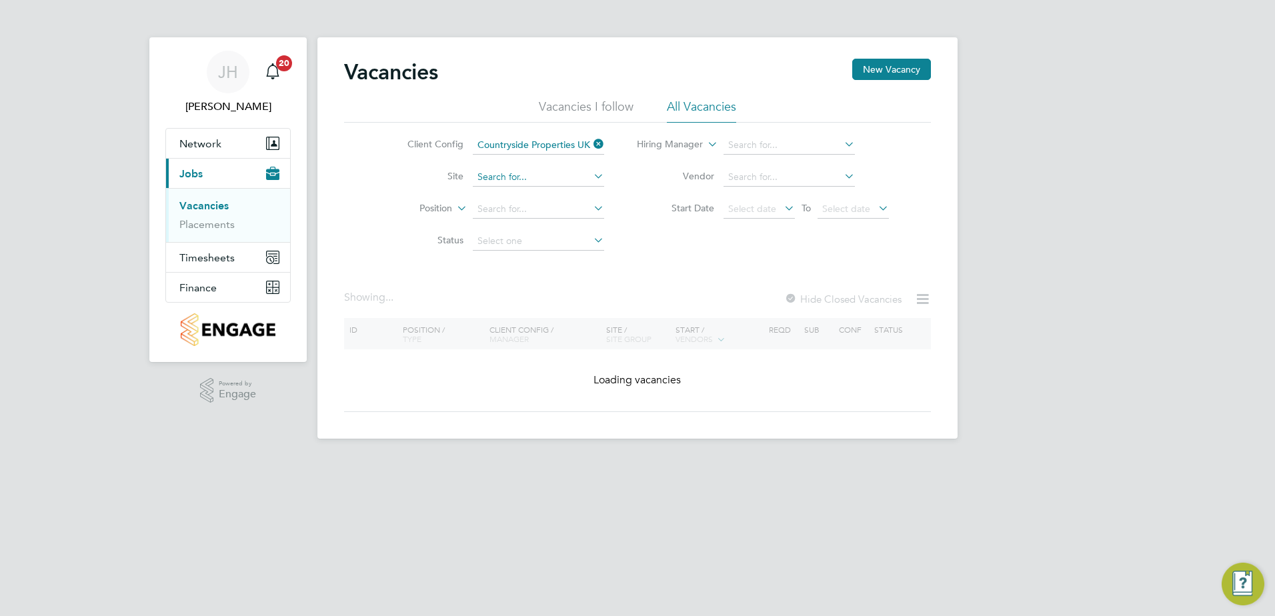
click at [531, 182] on input at bounding box center [538, 177] width 131 height 19
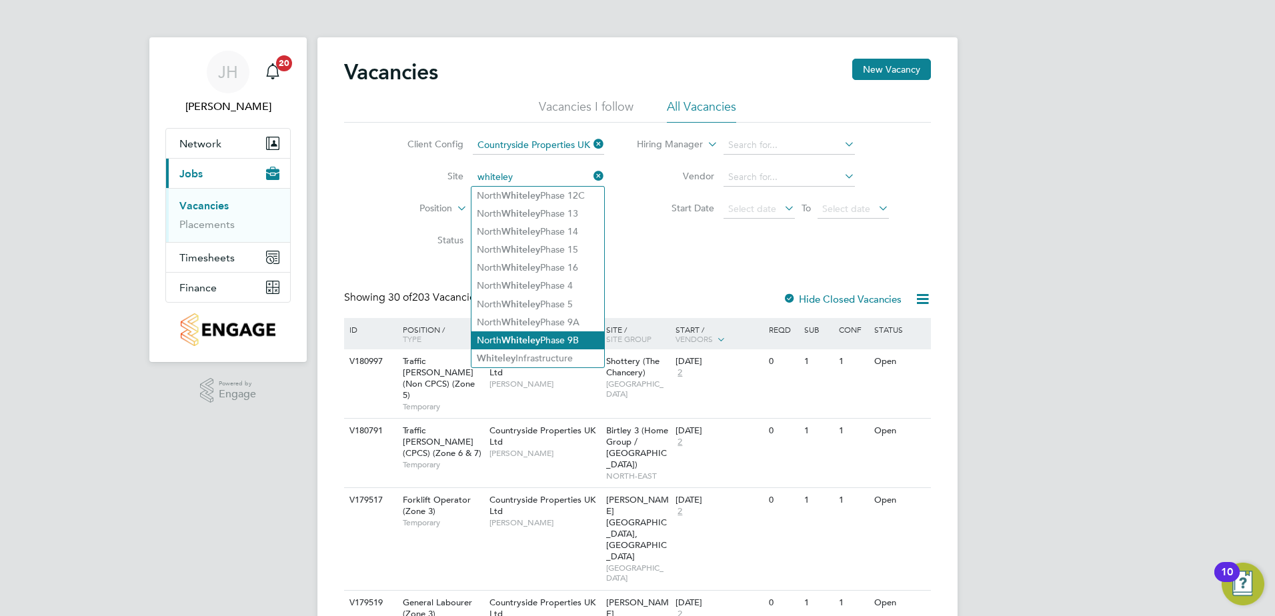
click at [578, 331] on li "North Whiteley Phase 9B" at bounding box center [537, 340] width 133 height 18
type input "North Whiteley Phase 9B"
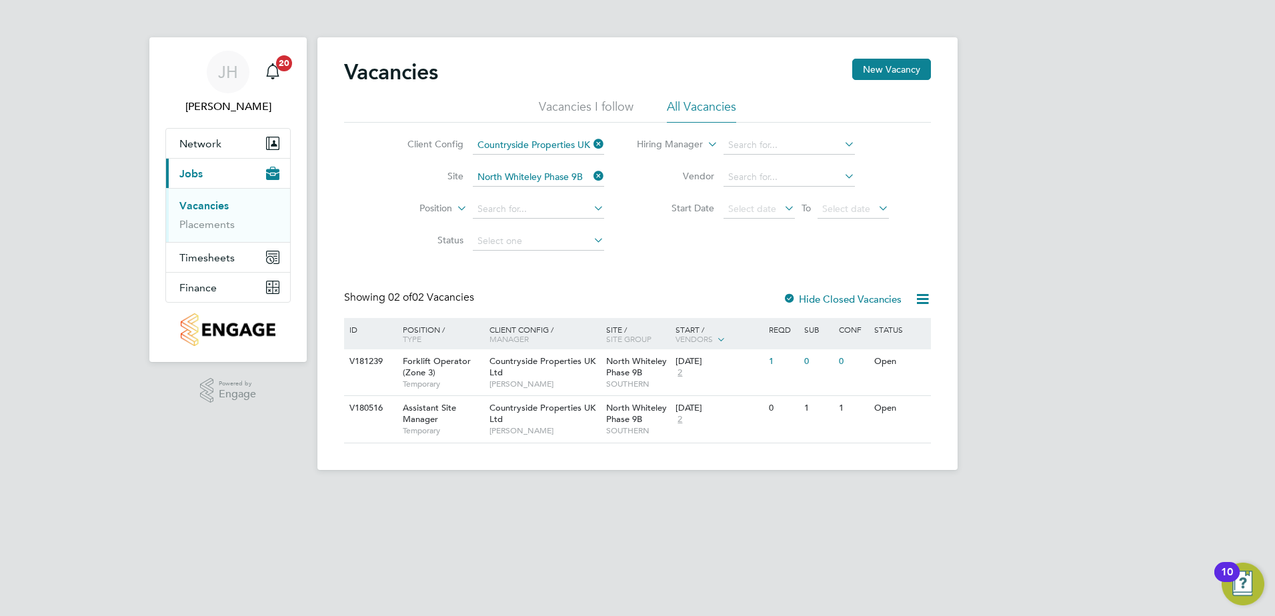
click at [612, 109] on li "Vacancies I follow" at bounding box center [586, 111] width 95 height 24
click at [670, 111] on li "All Vacancies" at bounding box center [701, 111] width 69 height 24
